Goal: Transaction & Acquisition: Book appointment/travel/reservation

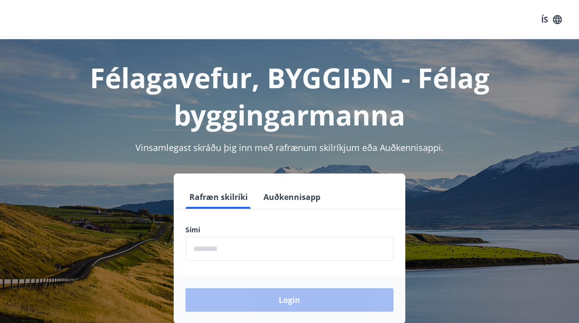
click at [563, 13] on button "ÍS" at bounding box center [551, 20] width 31 height 18
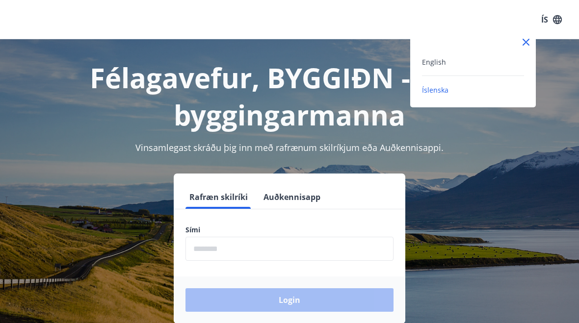
click at [478, 57] on div "English" at bounding box center [473, 62] width 102 height 12
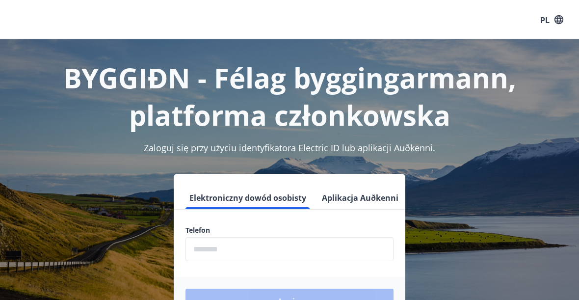
click at [259, 254] on input "phone" at bounding box center [289, 249] width 208 height 24
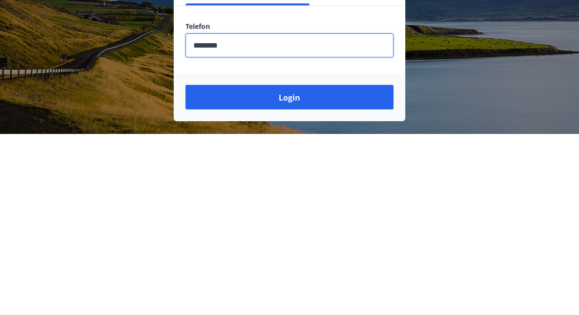
type input "********"
click at [349, 266] on button "Login" at bounding box center [289, 278] width 208 height 25
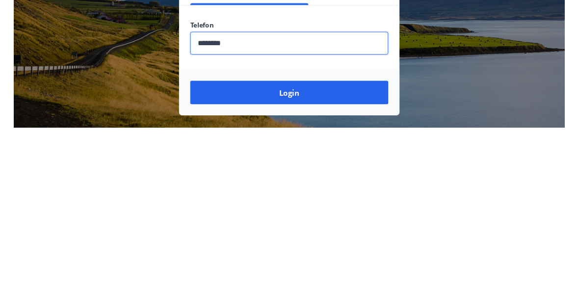
scroll to position [122, 0]
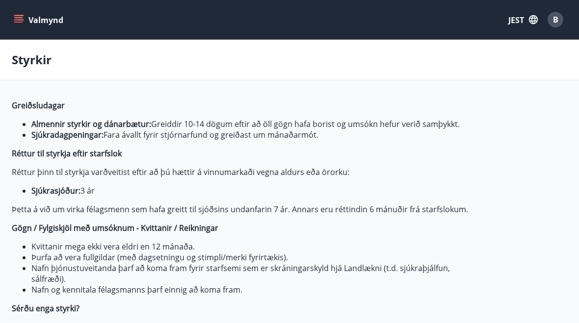
type input "***"
click at [531, 17] on icon "button" at bounding box center [533, 19] width 11 height 11
click at [457, 66] on div "angielski" at bounding box center [441, 63] width 102 height 12
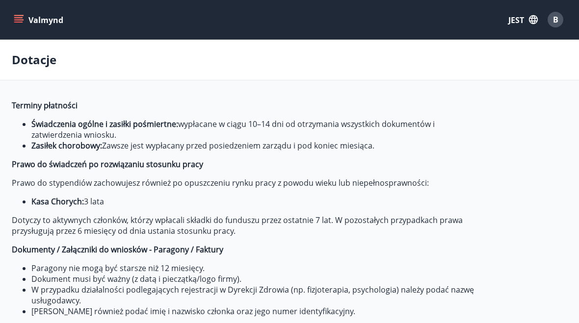
click at [37, 24] on font "Valmynd" at bounding box center [45, 20] width 35 height 11
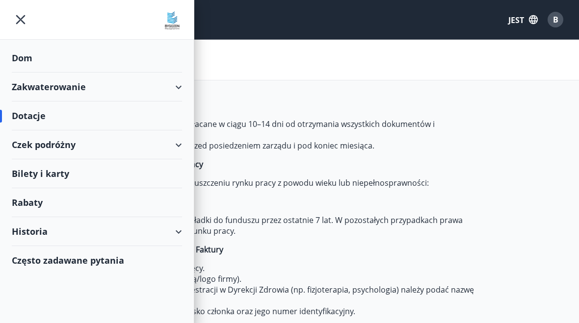
click at [80, 63] on div "Dom" at bounding box center [97, 58] width 170 height 29
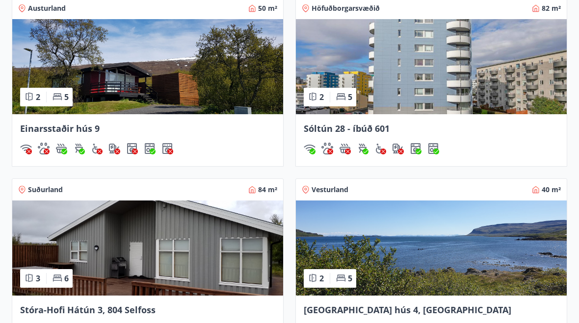
scroll to position [878, 0]
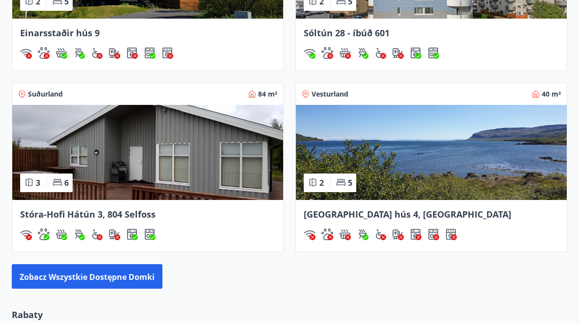
click at [216, 160] on img at bounding box center [147, 152] width 271 height 95
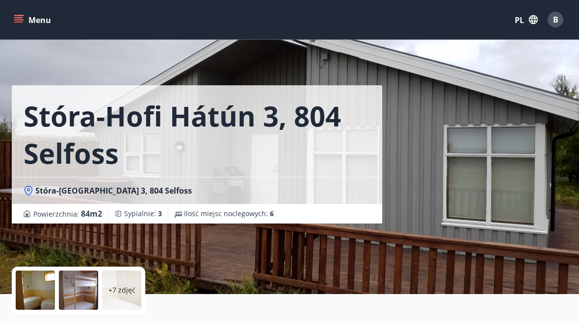
click at [17, 26] on button "Menu" at bounding box center [33, 20] width 43 height 18
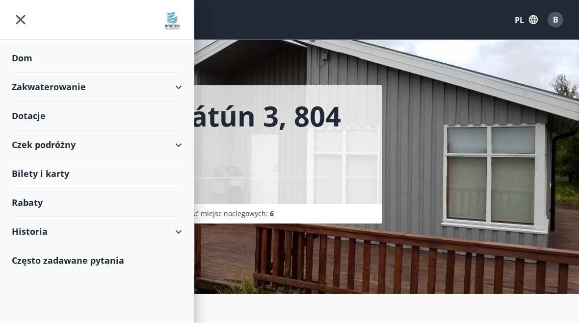
click at [103, 88] on div "Zakwaterowanie" at bounding box center [97, 87] width 170 height 29
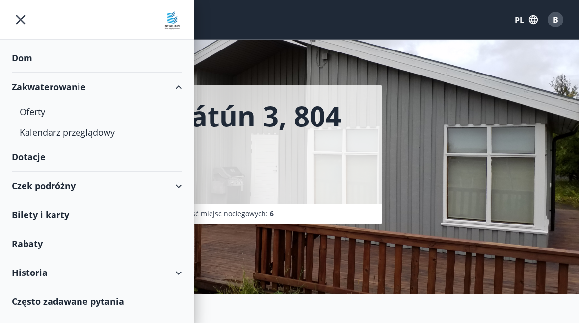
click at [92, 103] on div "Oferty" at bounding box center [97, 112] width 155 height 21
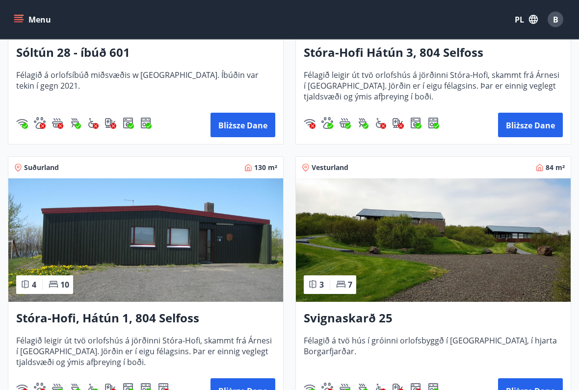
click at [219, 259] on img at bounding box center [145, 241] width 275 height 124
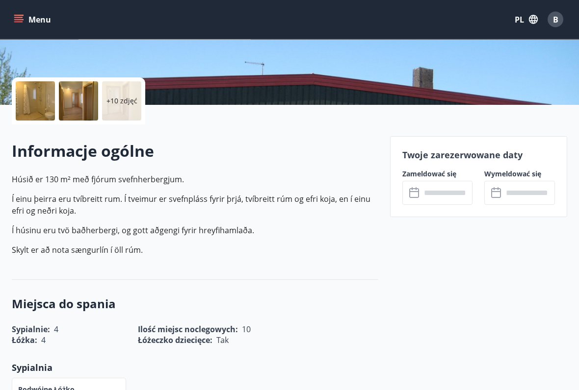
scroll to position [189, 0]
click at [441, 195] on input "text" at bounding box center [447, 193] width 52 height 24
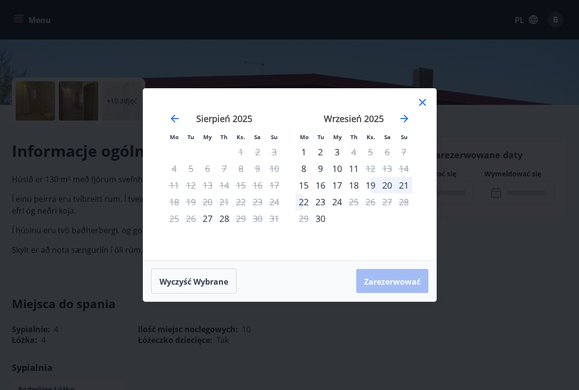
click at [369, 186] on font "19" at bounding box center [370, 186] width 10 height 12
click at [309, 203] on font "22" at bounding box center [304, 202] width 10 height 12
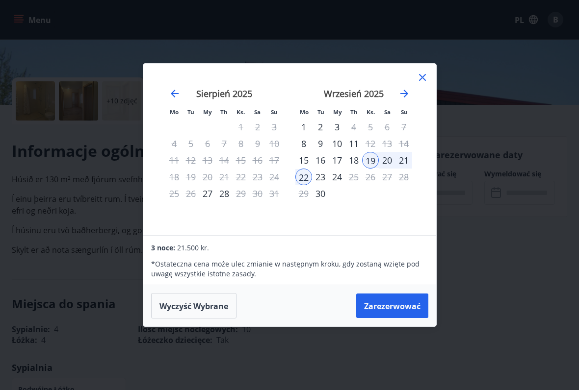
click at [405, 311] on font "Zarezerwować" at bounding box center [392, 306] width 56 height 11
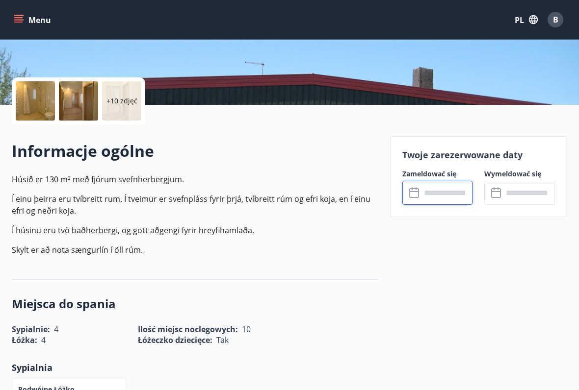
type input "******"
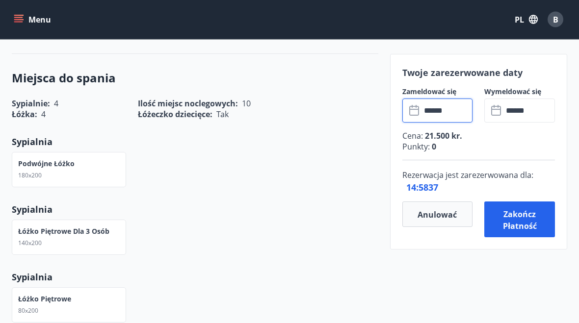
scroll to position [416, 0]
click at [530, 221] on font "Zakończ płatność" at bounding box center [520, 220] width 34 height 23
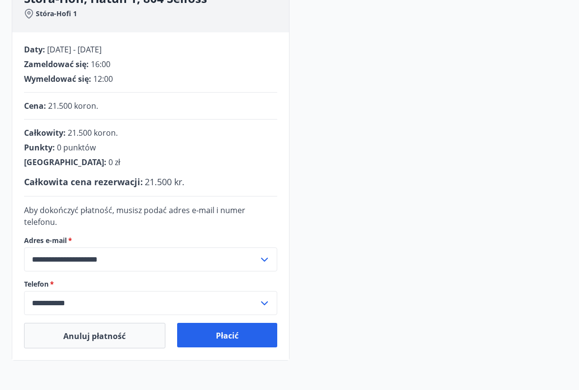
scroll to position [155, 0]
click at [235, 323] on font "Płacić" at bounding box center [227, 336] width 23 height 11
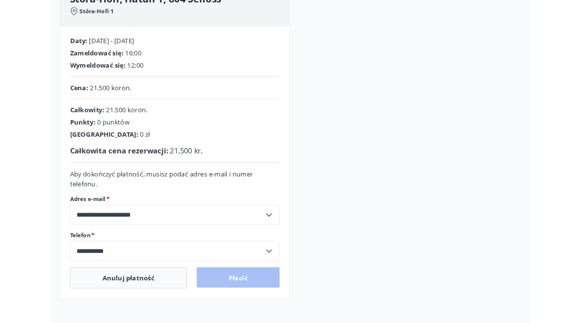
scroll to position [182, 0]
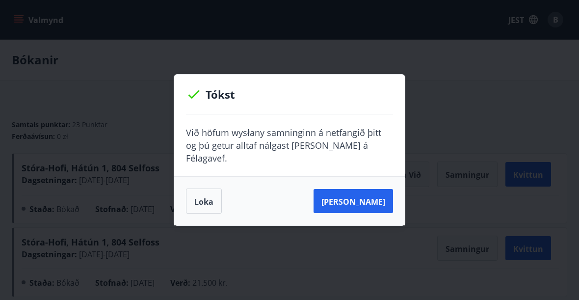
click at [363, 201] on button "Sjá samning" at bounding box center [352, 201] width 79 height 25
click at [469, 119] on div "Tókst Við höfum wysłany samninginn á netfangið þitt og þú getur alltaf nálgast …" at bounding box center [289, 150] width 579 height 300
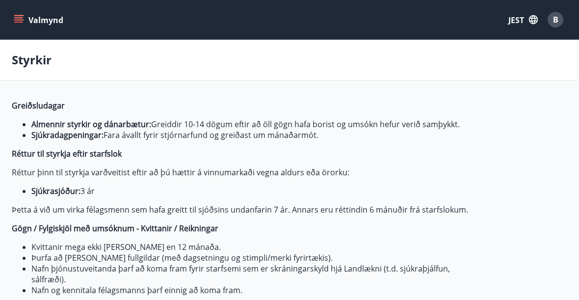
type input "***"
click at [514, 21] on font "JEST" at bounding box center [516, 20] width 16 height 11
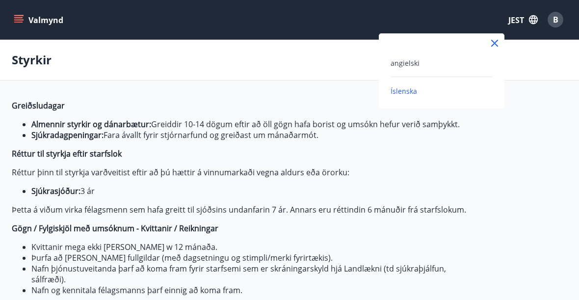
click at [457, 68] on div "angielski" at bounding box center [441, 63] width 102 height 12
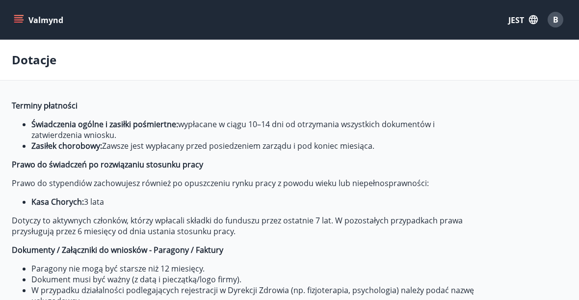
click at [553, 22] on font "B" at bounding box center [555, 19] width 5 height 11
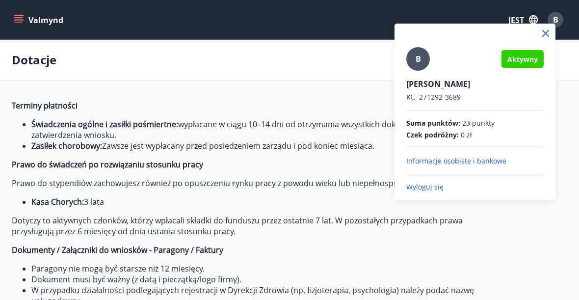
click at [102, 98] on div at bounding box center [289, 150] width 579 height 300
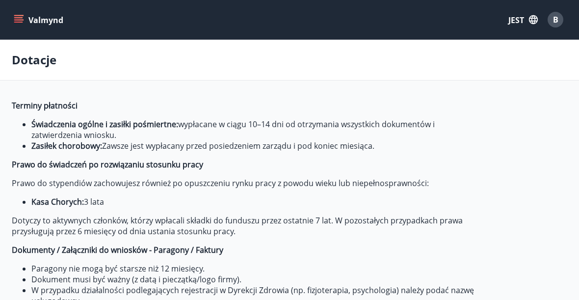
click at [29, 26] on button "Valmynd" at bounding box center [39, 20] width 55 height 18
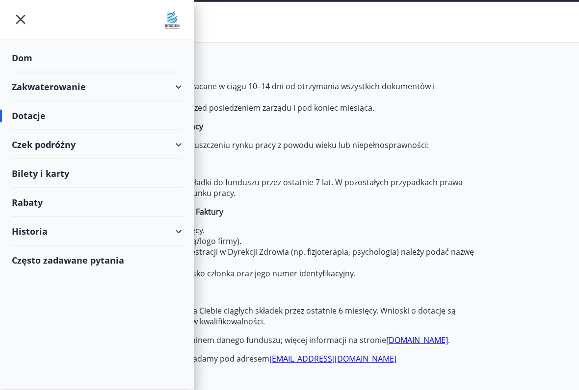
scroll to position [36, 0]
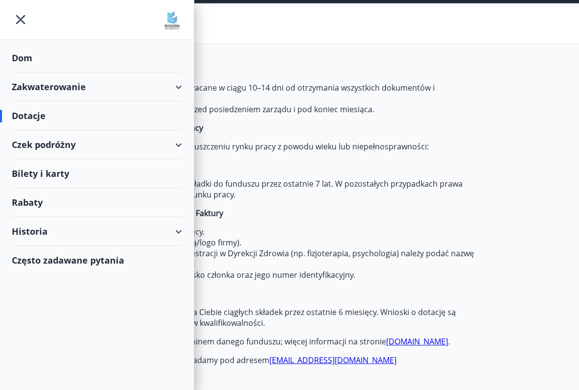
click at [120, 182] on div "Bilety i karty" at bounding box center [97, 173] width 170 height 29
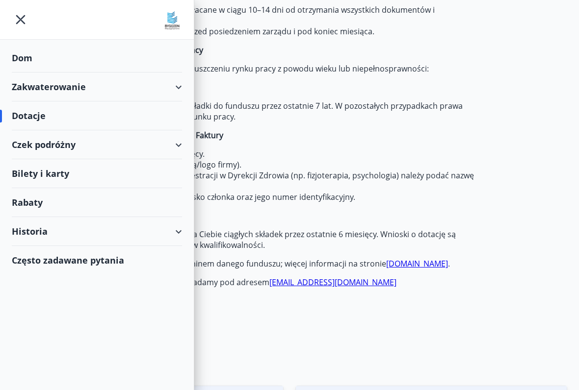
scroll to position [112, 0]
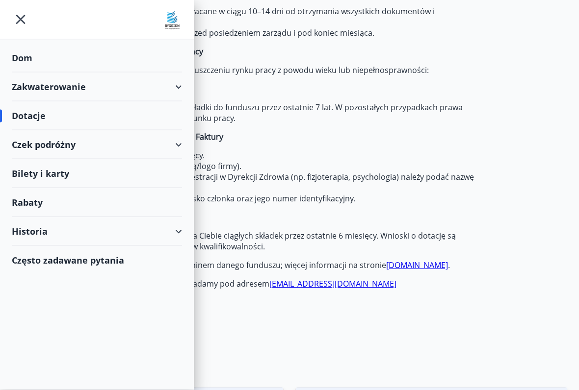
click at [133, 226] on div "Historia" at bounding box center [97, 231] width 170 height 29
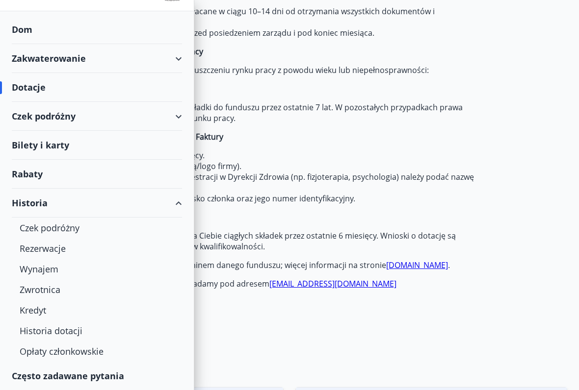
scroll to position [28, 0]
click at [64, 247] on font "Rezerwacje" at bounding box center [43, 249] width 46 height 12
